Goal: Task Accomplishment & Management: Manage account settings

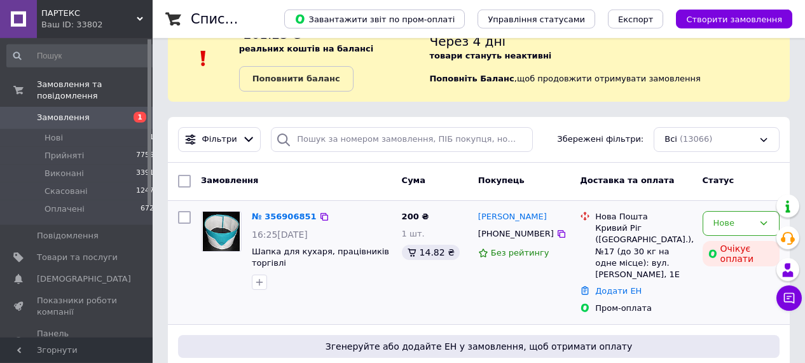
scroll to position [66, 0]
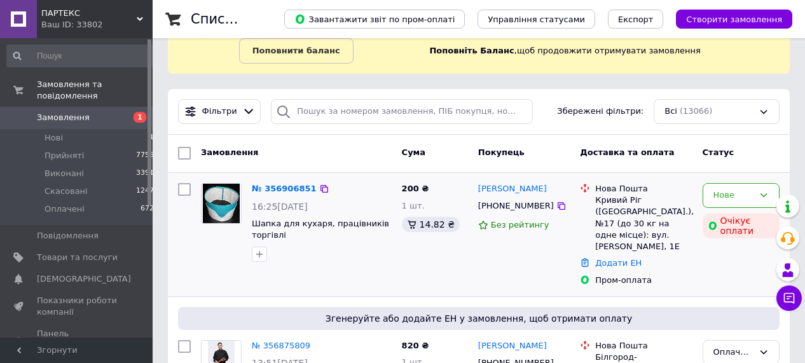
click at [704, 265] on div "Нове Очікує оплати" at bounding box center [740, 234] width 87 height 113
click at [718, 284] on div "Нове Очікує оплати" at bounding box center [740, 234] width 87 height 113
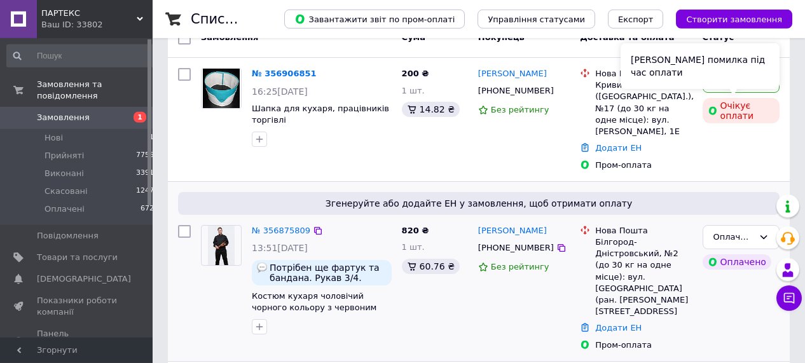
scroll to position [198, 0]
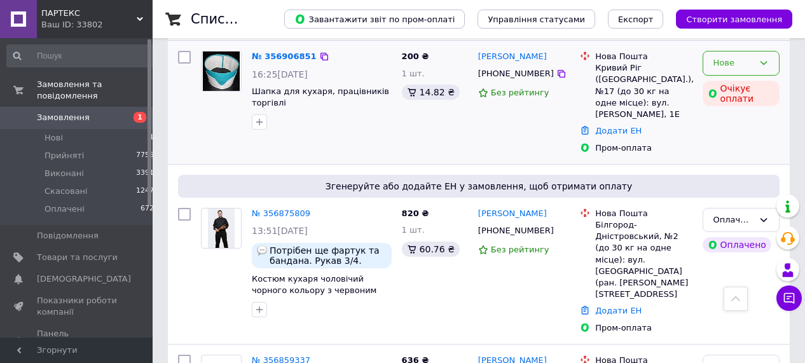
click at [763, 58] on icon at bounding box center [763, 63] width 10 height 10
click at [722, 84] on li "Прийнято" at bounding box center [741, 90] width 76 height 24
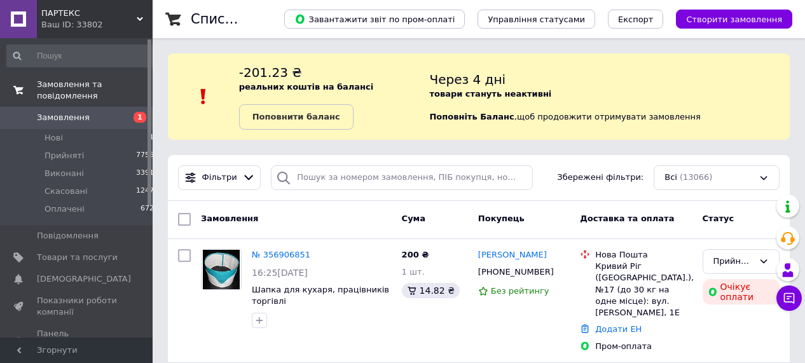
drag, startPoint x: 82, startPoint y: 293, endPoint x: 51, endPoint y: 79, distance: 215.8
click at [82, 295] on span "Показники роботи компанії" at bounding box center [77, 306] width 81 height 23
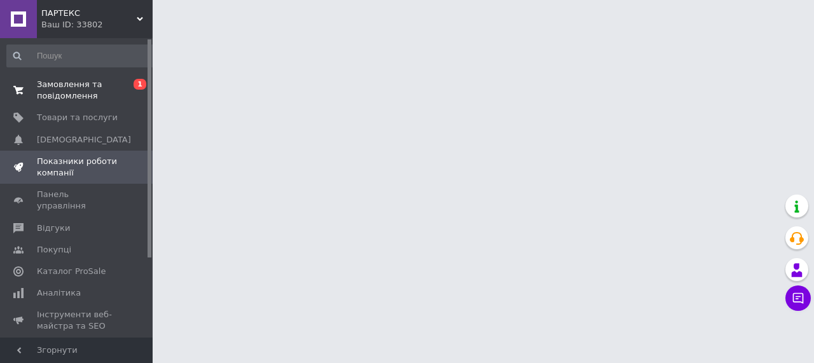
click at [18, 83] on span at bounding box center [18, 90] width 37 height 23
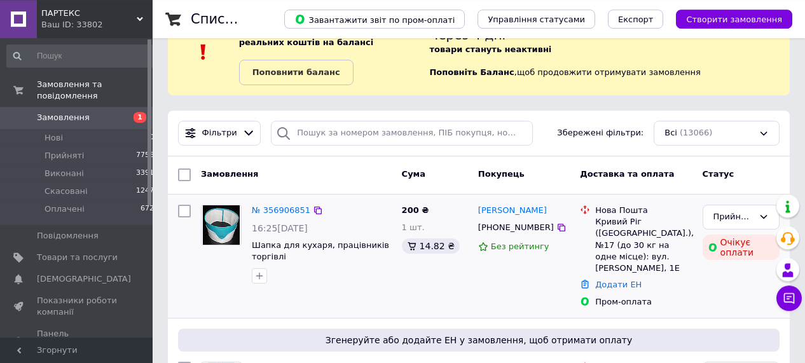
scroll to position [66, 0]
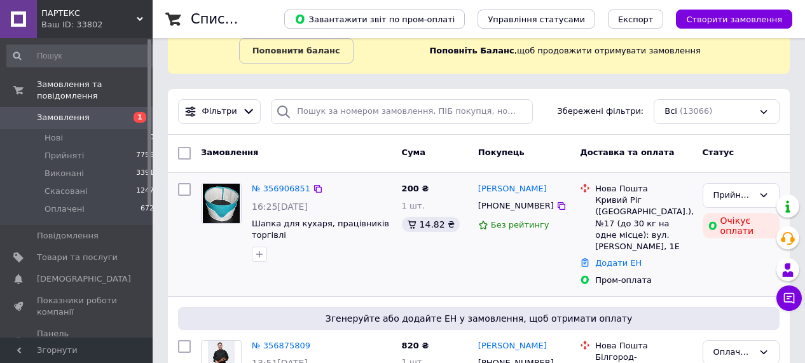
click at [387, 252] on div at bounding box center [321, 254] width 145 height 20
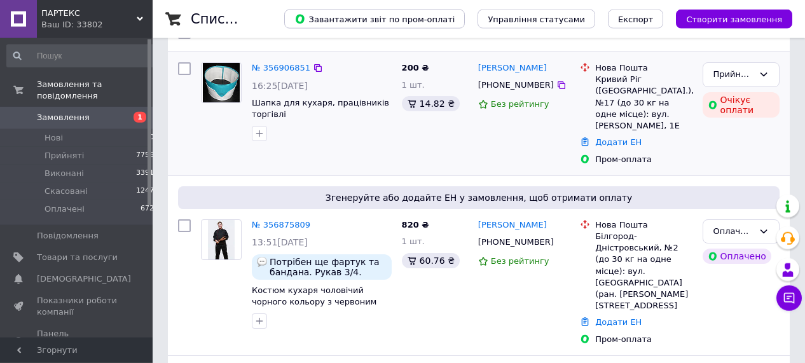
scroll to position [198, 0]
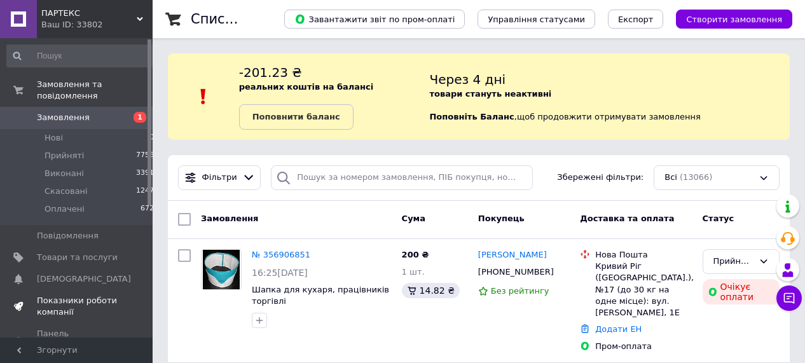
click at [52, 295] on span "Показники роботи компанії" at bounding box center [77, 306] width 81 height 23
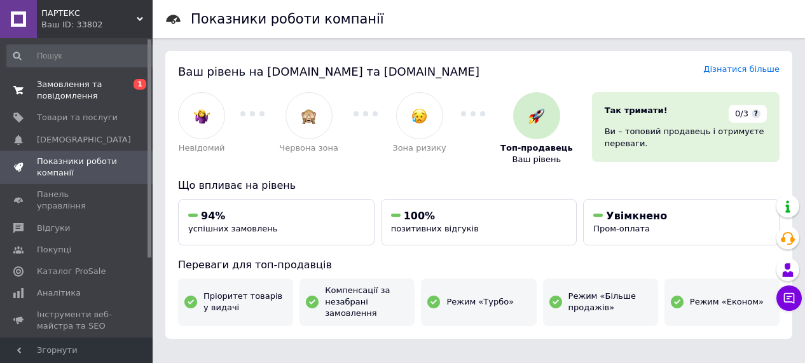
click at [19, 85] on span at bounding box center [18, 90] width 37 height 23
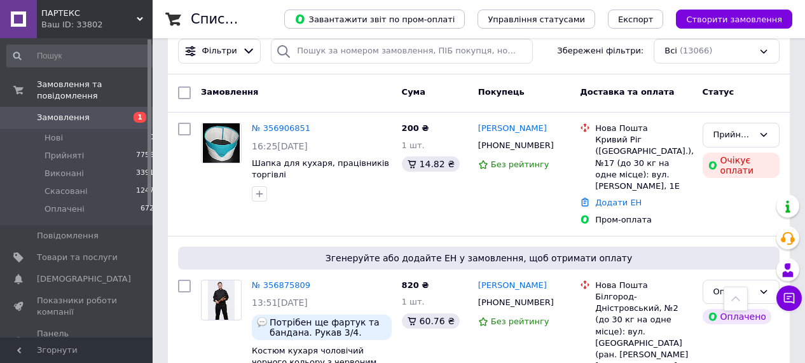
scroll to position [102, 0]
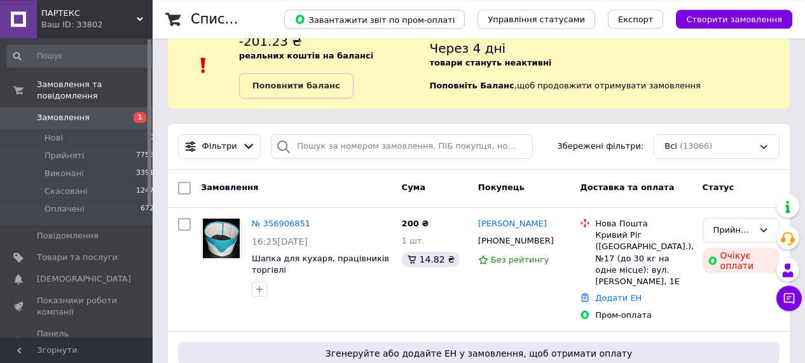
scroll to position [66, 0]
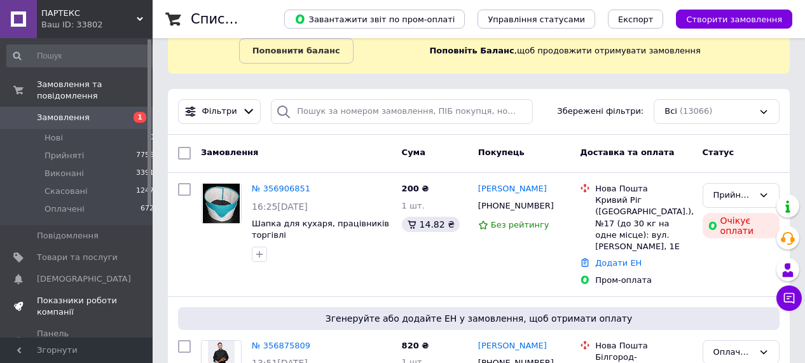
click at [34, 295] on span at bounding box center [18, 306] width 37 height 23
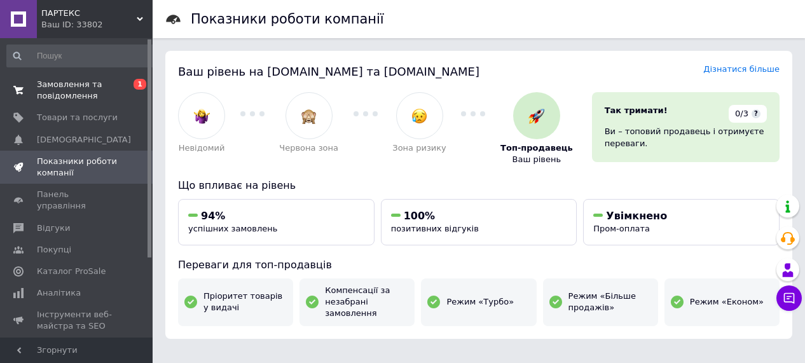
click at [18, 87] on use at bounding box center [18, 90] width 10 height 8
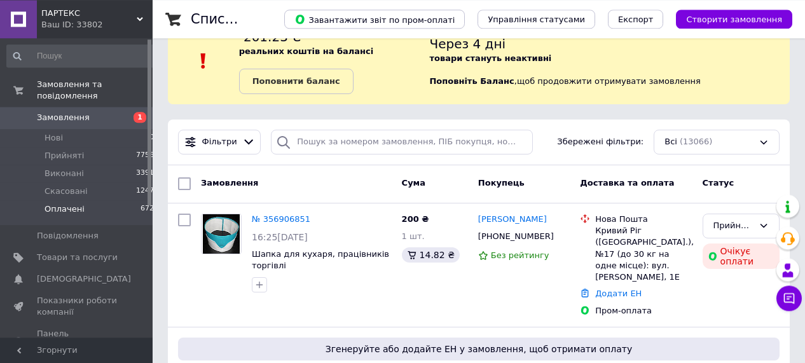
scroll to position [66, 0]
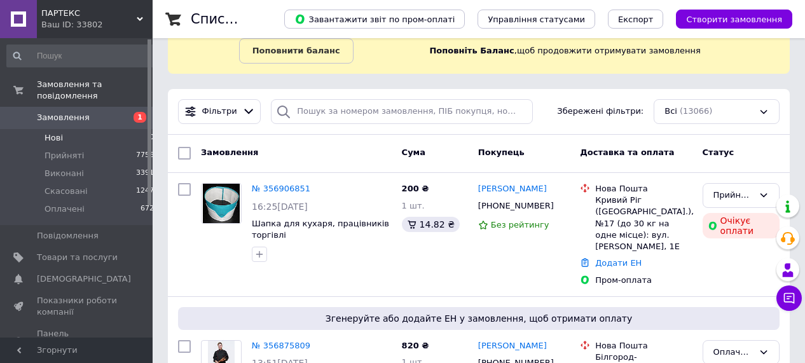
click at [65, 129] on li "Нові 0" at bounding box center [80, 138] width 161 height 18
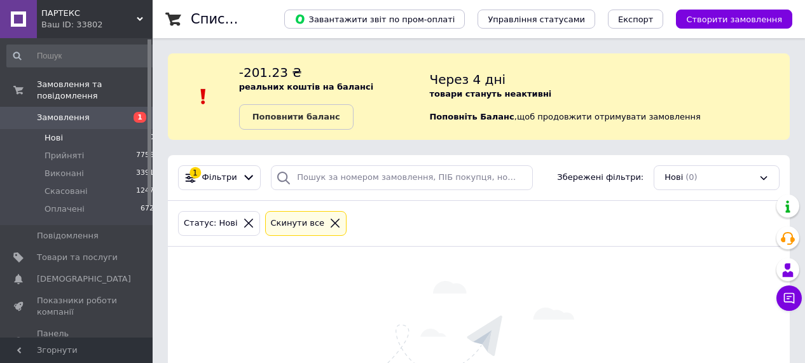
click at [51, 112] on span "Замовлення" at bounding box center [63, 117] width 53 height 11
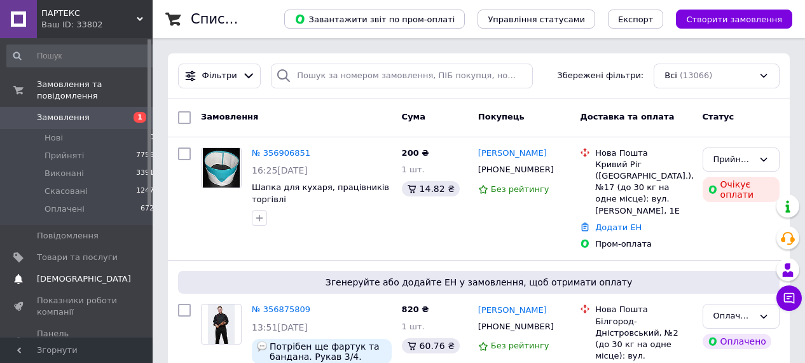
click at [50, 273] on span "[DEMOGRAPHIC_DATA]" at bounding box center [84, 278] width 94 height 11
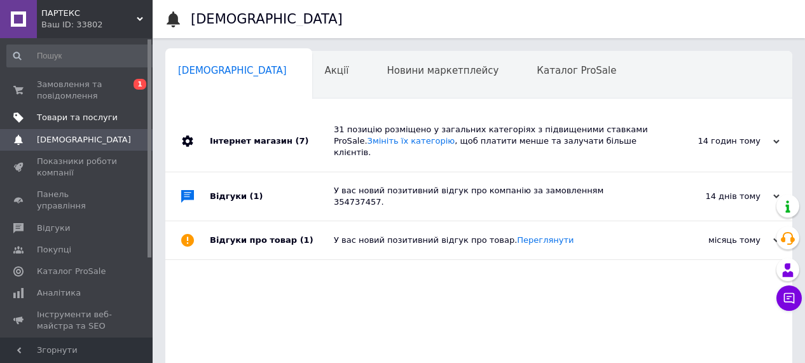
scroll to position [0, 3]
click at [20, 86] on icon at bounding box center [18, 90] width 10 height 10
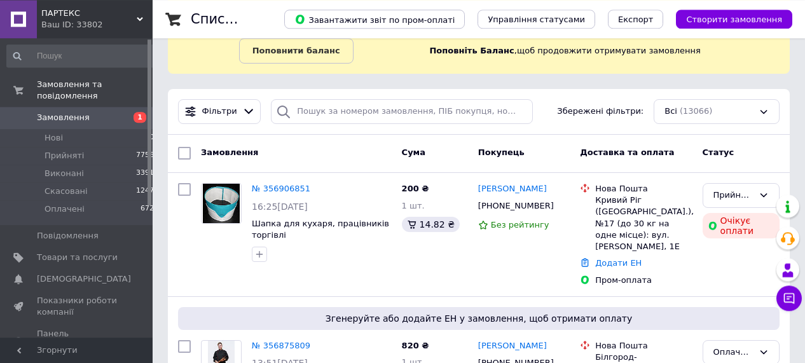
scroll to position [132, 0]
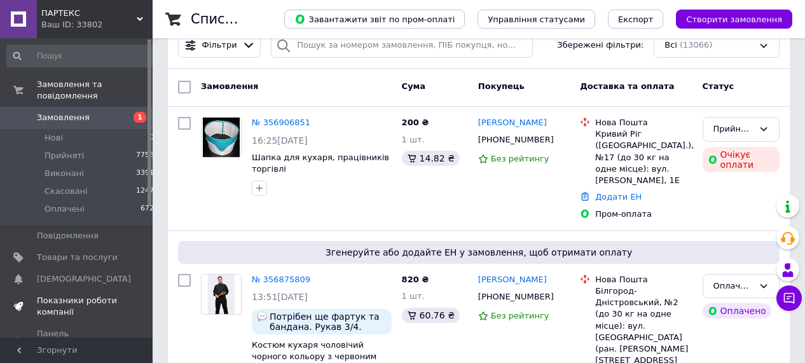
click at [44, 296] on span "Показники роботи компанії" at bounding box center [77, 306] width 81 height 23
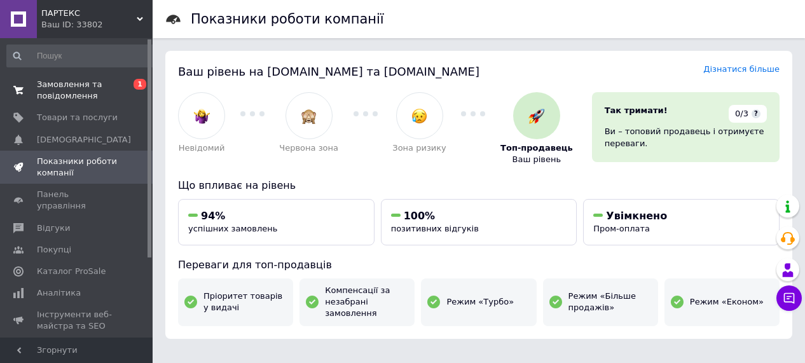
click at [17, 85] on span at bounding box center [18, 90] width 37 height 23
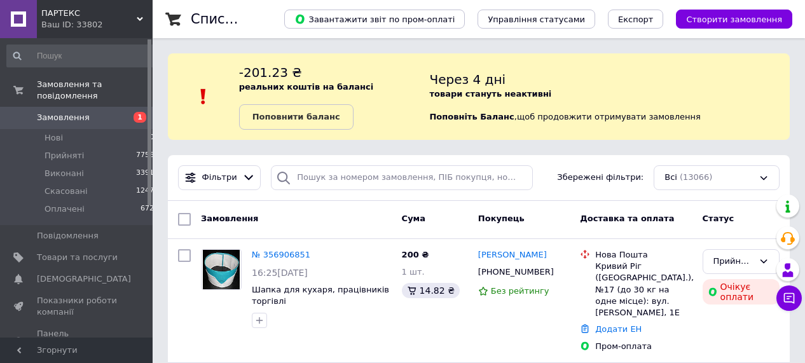
drag, startPoint x: 549, startPoint y: 176, endPoint x: 431, endPoint y: 4, distance: 208.1
click at [549, 175] on div "Фільтри Збережені фільтри: Всі (13066)" at bounding box center [479, 177] width 612 height 25
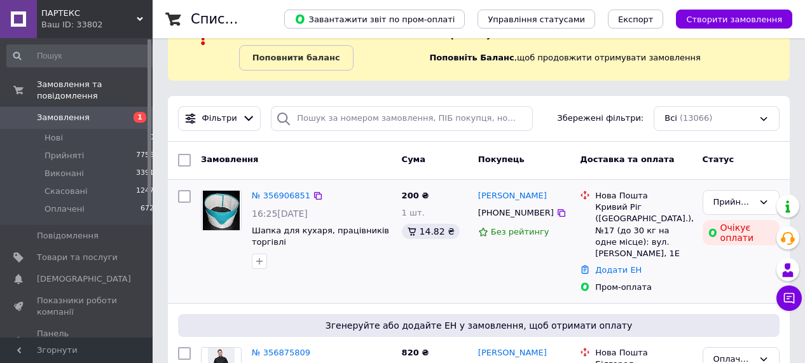
scroll to position [66, 0]
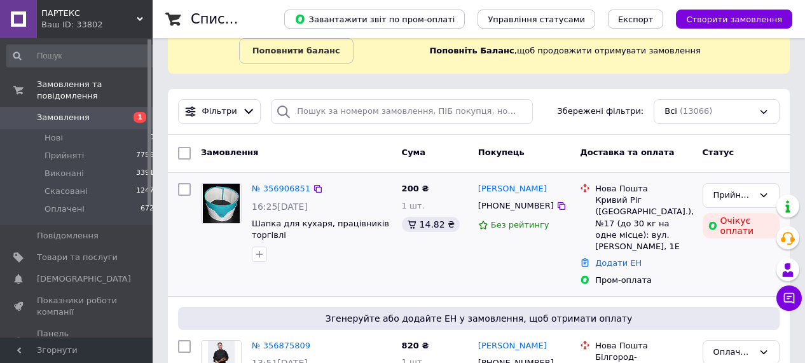
click at [514, 241] on div "[PERSON_NAME] [PHONE_NUMBER] Без рейтингу" at bounding box center [524, 234] width 102 height 113
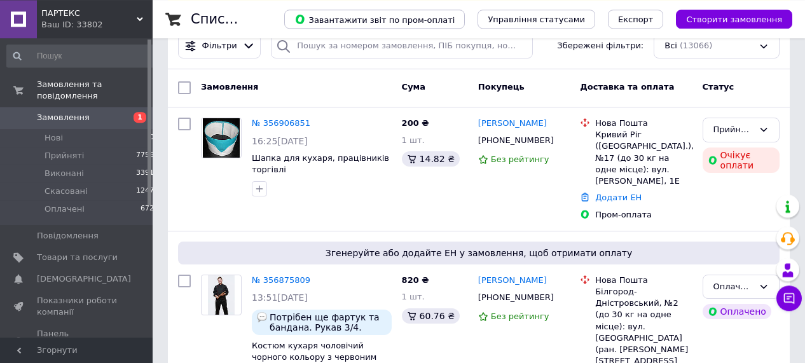
scroll to position [132, 0]
click at [512, 125] on link "[PERSON_NAME]" at bounding box center [512, 123] width 69 height 12
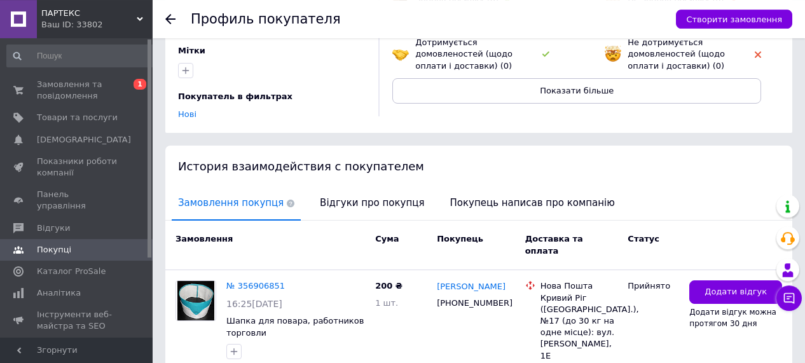
scroll to position [241, 0]
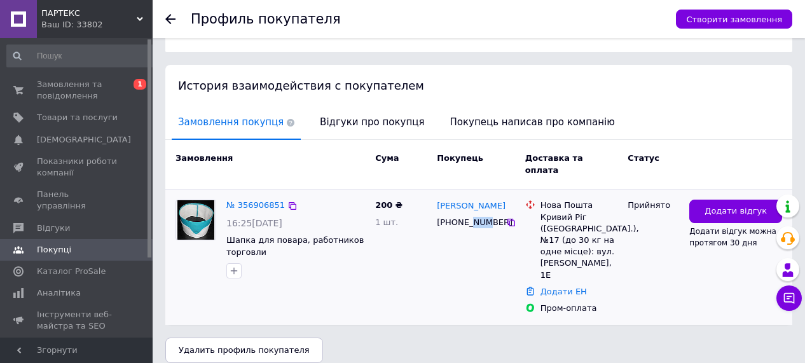
drag, startPoint x: 467, startPoint y: 210, endPoint x: 482, endPoint y: 210, distance: 15.3
click at [482, 214] on div "[PHONE_NUMBER]" at bounding box center [470, 222] width 72 height 17
click at [479, 214] on div "[PHONE_NUMBER]" at bounding box center [470, 222] width 72 height 17
click at [21, 85] on span at bounding box center [18, 90] width 37 height 23
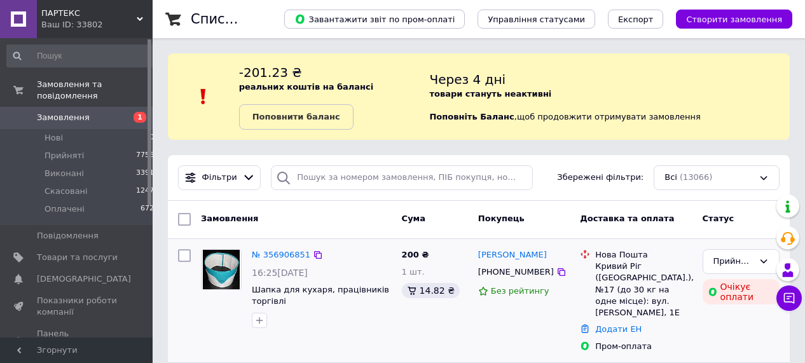
click at [371, 313] on div at bounding box center [321, 320] width 145 height 20
click at [549, 186] on div "Фільтри Збережені фільтри: Всі (13066)" at bounding box center [479, 177] width 612 height 25
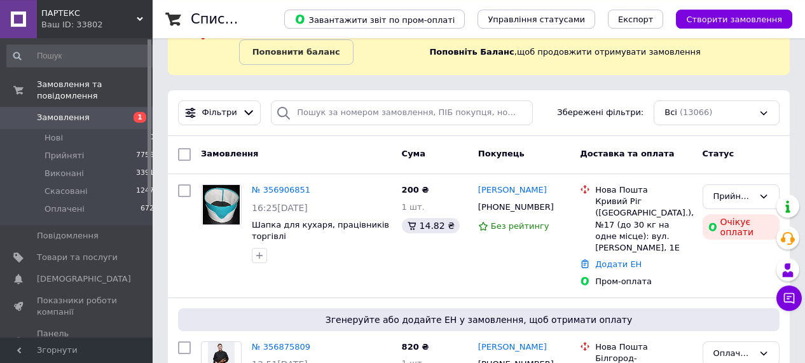
scroll to position [66, 0]
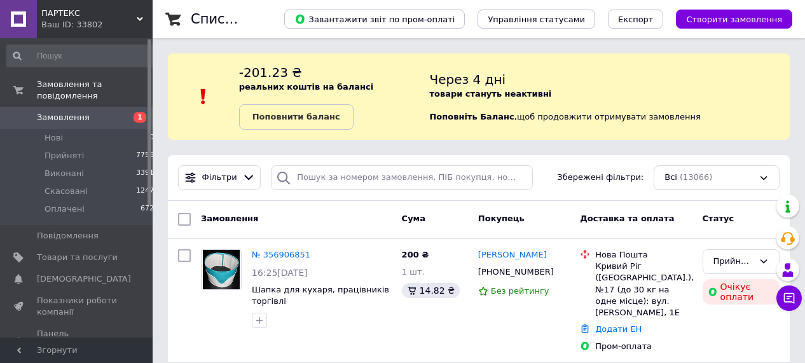
click at [554, 180] on div "Фільтри Збережені фільтри: Всі (13066)" at bounding box center [479, 177] width 612 height 25
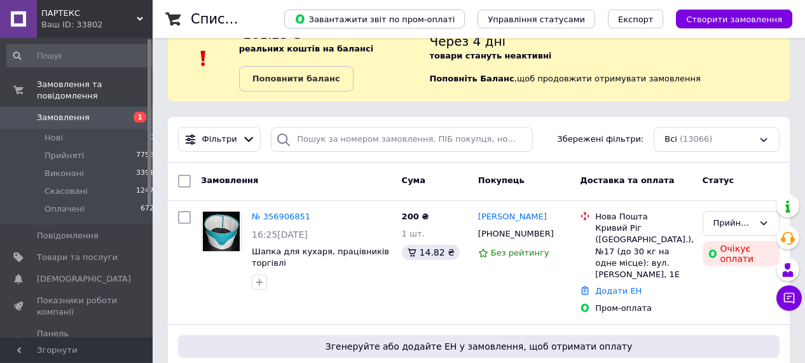
scroll to position [66, 0]
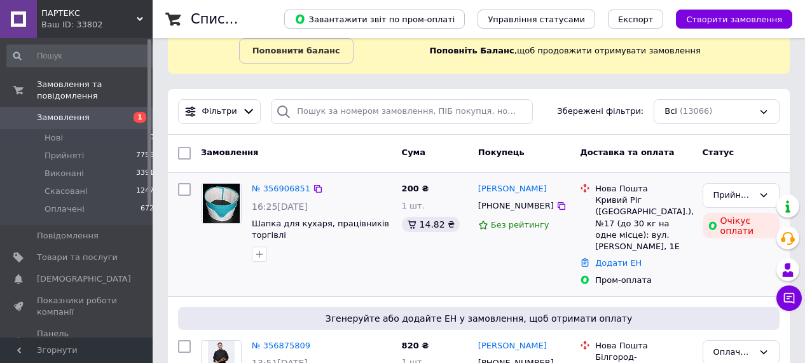
drag, startPoint x: 741, startPoint y: 191, endPoint x: 746, endPoint y: 207, distance: 16.1
click at [742, 190] on div "Прийнято" at bounding box center [733, 195] width 40 height 13
click at [730, 243] on li "Скасовано" at bounding box center [741, 245] width 76 height 24
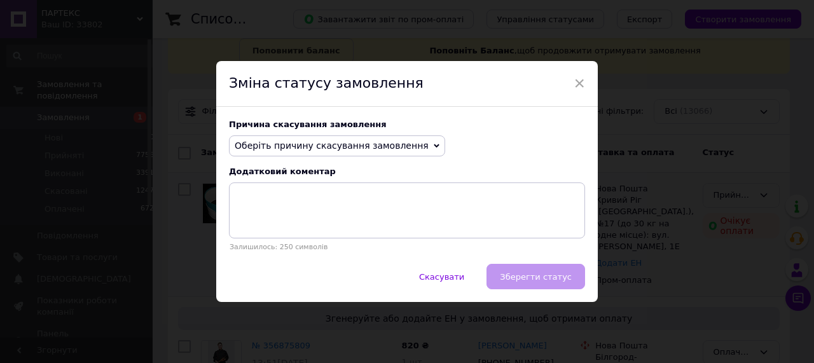
click at [336, 147] on span "Оберіть причину скасування замовлення" at bounding box center [332, 145] width 194 height 10
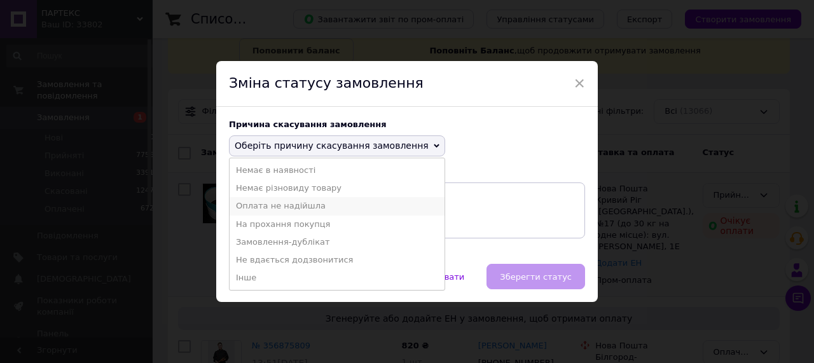
click at [299, 205] on li "Оплата не надійшла" at bounding box center [336, 206] width 215 height 18
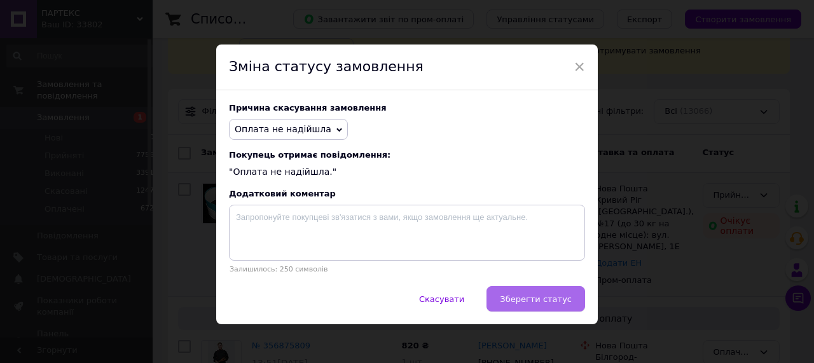
click at [536, 300] on span "Зберегти статус" at bounding box center [536, 299] width 72 height 10
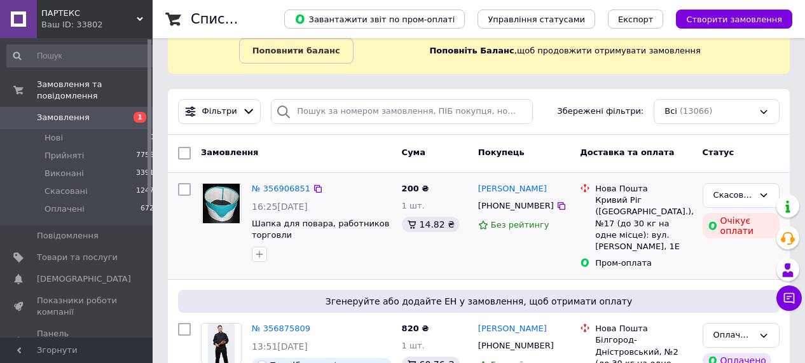
click at [388, 266] on div "№ 356906851 16:25, 12.08.2025 Шапка для повара, работников торговли" at bounding box center [322, 222] width 150 height 89
click at [89, 295] on span "Показники роботи компанії" at bounding box center [77, 306] width 81 height 23
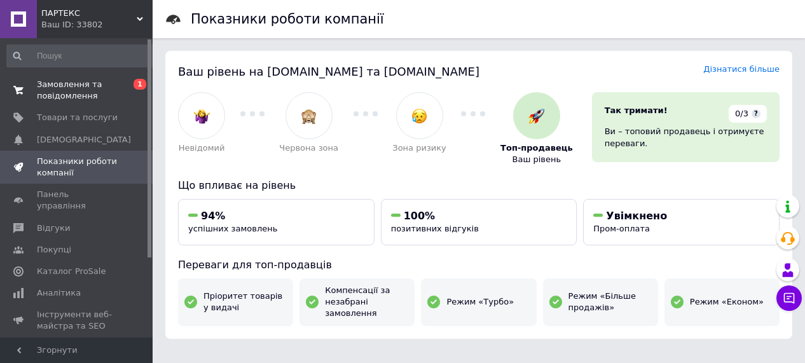
click at [18, 83] on span at bounding box center [18, 90] width 37 height 23
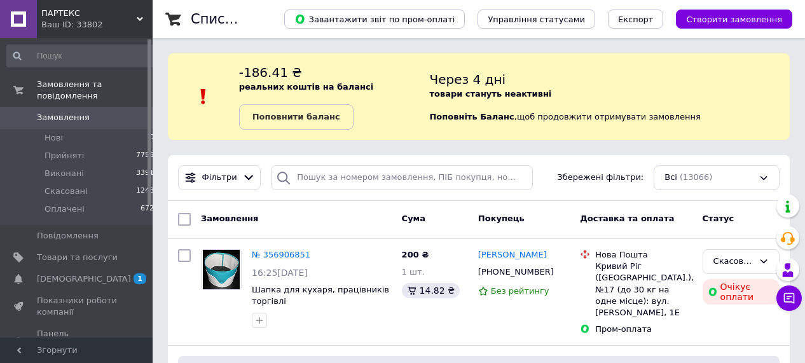
click at [542, 179] on div "Фільтри Збережені фільтри: Всі (13066)" at bounding box center [479, 177] width 612 height 25
click at [527, 170] on div at bounding box center [402, 177] width 272 height 25
click at [533, 161] on div "Фільтри Збережені фільтри: Всі (13066)" at bounding box center [479, 178] width 622 height 46
drag, startPoint x: 556, startPoint y: 185, endPoint x: 494, endPoint y: 43, distance: 155.4
click at [556, 185] on div "Фільтри Збережені фільтри: Всі (13066)" at bounding box center [479, 177] width 612 height 25
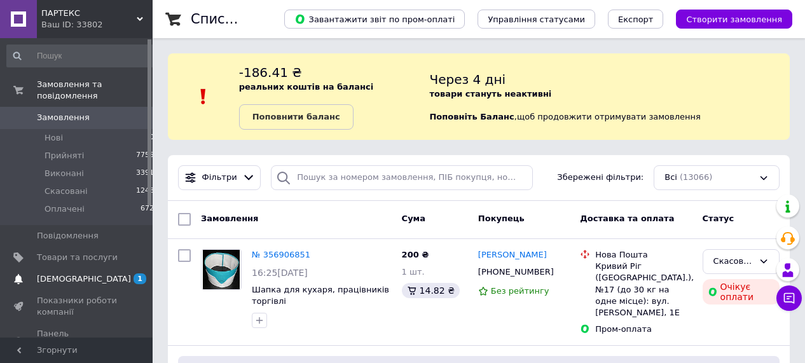
click at [46, 273] on span "[DEMOGRAPHIC_DATA]" at bounding box center [84, 278] width 94 height 11
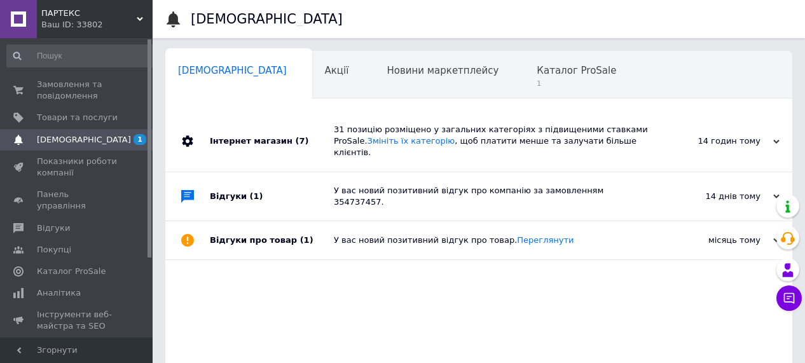
scroll to position [0, 3]
click at [524, 78] on div "Каталог ProSale 1" at bounding box center [580, 75] width 118 height 48
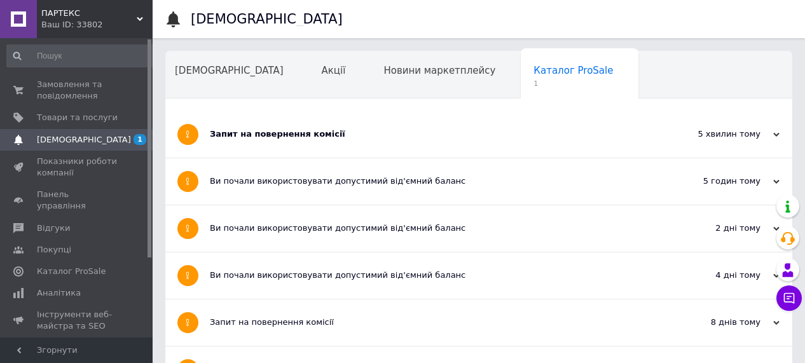
click at [544, 137] on div "Запит на повернення комісії" at bounding box center [431, 133] width 442 height 11
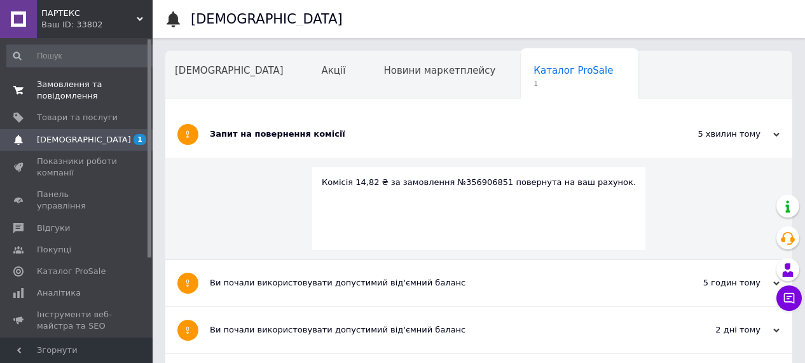
click at [18, 86] on icon at bounding box center [18, 90] width 10 height 10
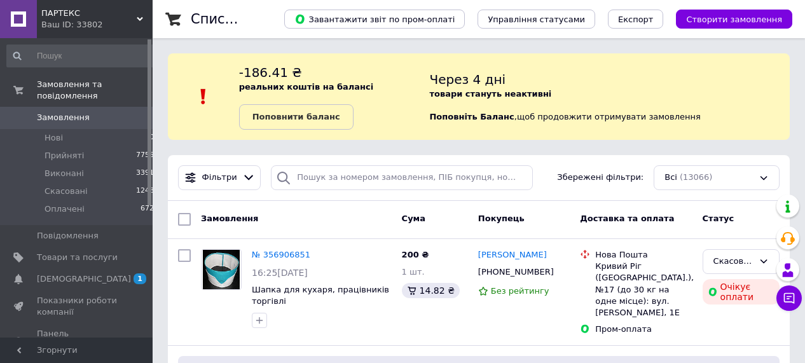
click at [547, 177] on div "Фільтри Збережені фільтри: Всі (13066)" at bounding box center [479, 177] width 612 height 25
click at [540, 177] on div "Фільтри Збережені фільтри: Всі (13066)" at bounding box center [479, 177] width 612 height 25
click at [74, 273] on span "[DEMOGRAPHIC_DATA]" at bounding box center [84, 278] width 94 height 11
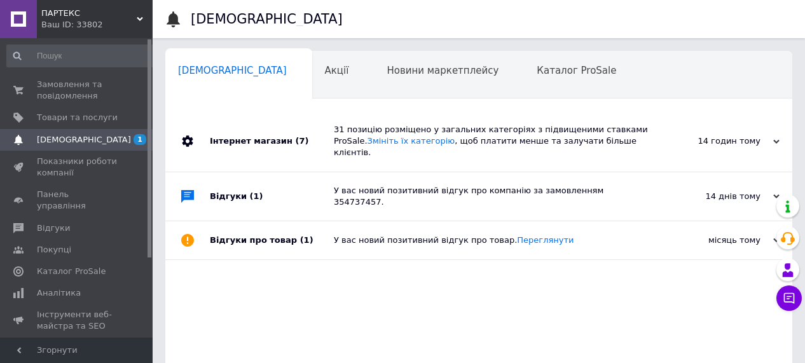
scroll to position [0, 3]
click at [533, 73] on span "Каталог ProSale" at bounding box center [572, 70] width 79 height 11
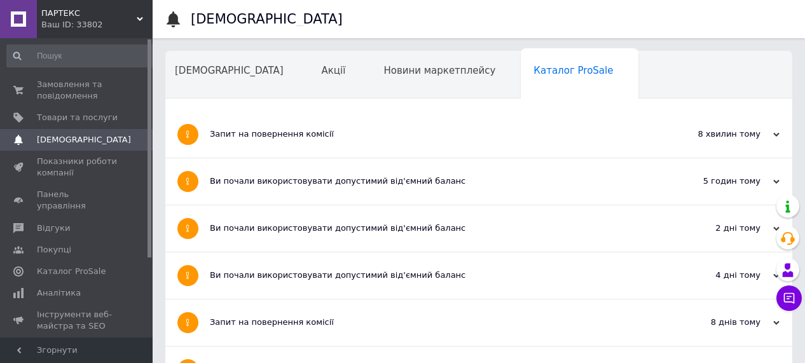
click at [391, 76] on span "Новини маркетплейсу" at bounding box center [439, 70] width 112 height 11
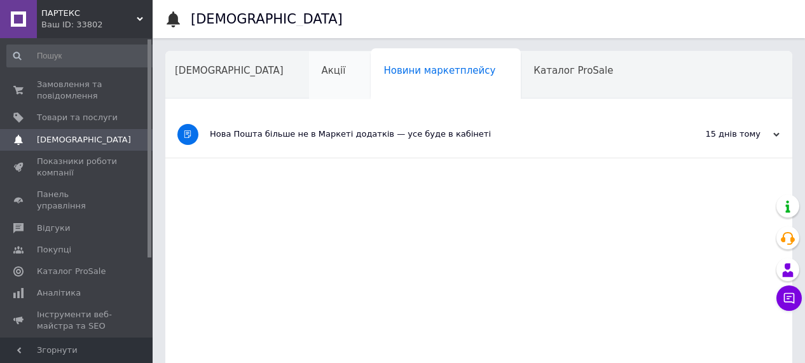
click at [309, 77] on div "Акції" at bounding box center [340, 75] width 62 height 48
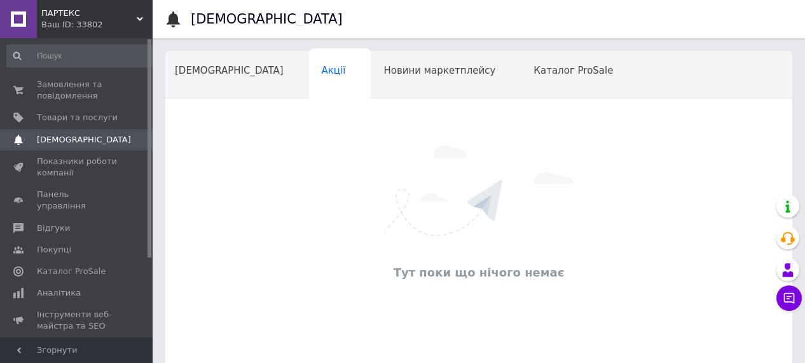
click at [200, 76] on span "[DEMOGRAPHIC_DATA]" at bounding box center [229, 70] width 109 height 11
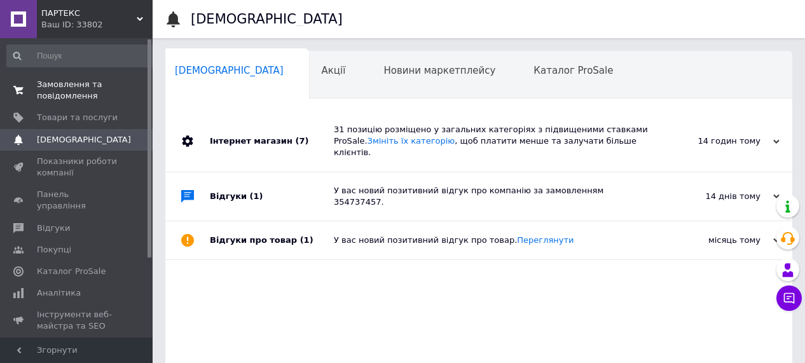
click at [22, 86] on icon at bounding box center [18, 90] width 10 height 10
